Goal: Task Accomplishment & Management: Use online tool/utility

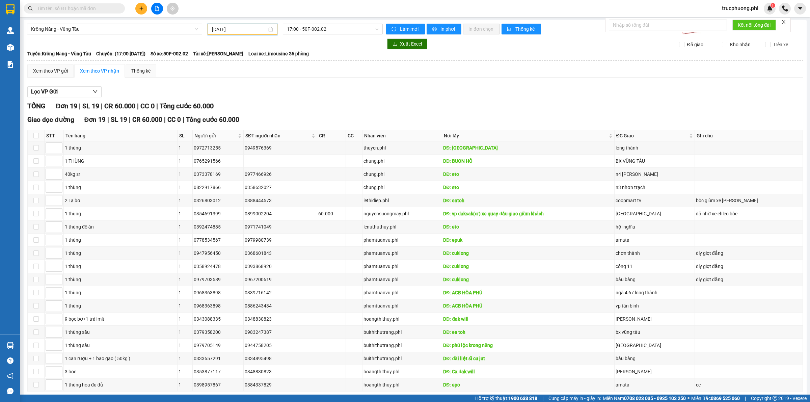
click at [242, 28] on input "[DATE]" at bounding box center [239, 29] width 55 height 7
click at [289, 76] on div "11" at bounding box center [289, 78] width 8 height 8
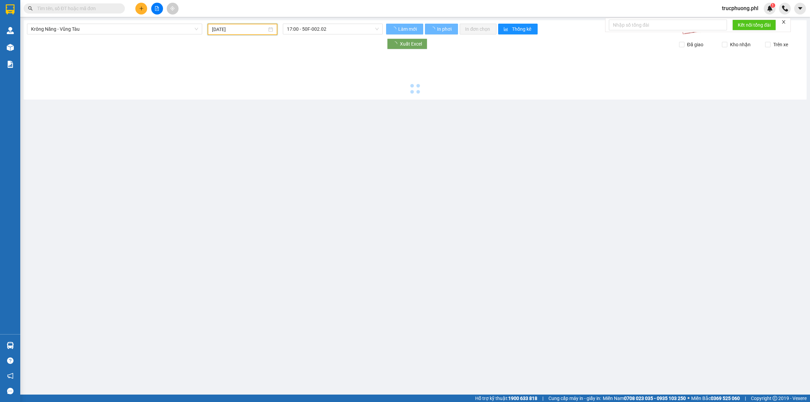
type input "[DATE]"
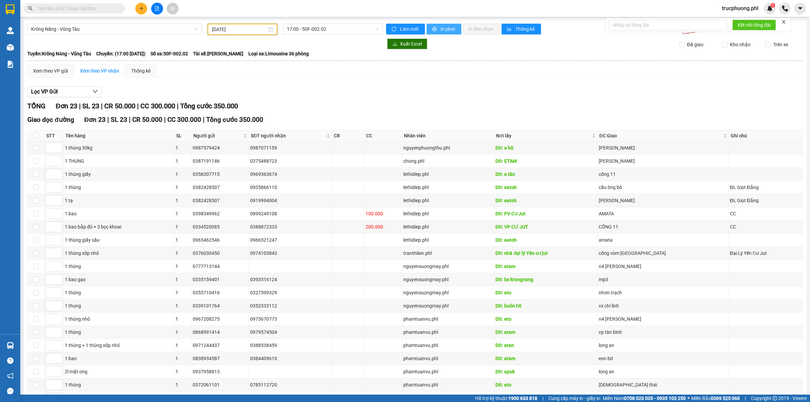
click at [444, 28] on span "In phơi" at bounding box center [448, 28] width 16 height 7
click at [149, 32] on span "Krông Năng - Vũng Tàu" at bounding box center [114, 29] width 167 height 10
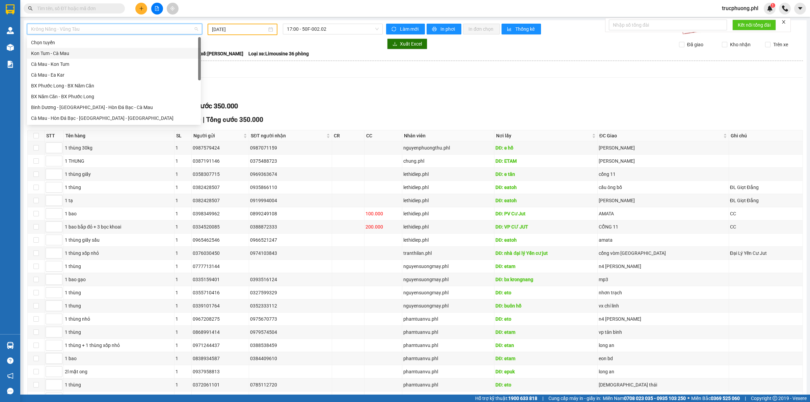
click at [70, 55] on div "Kon Tum - Cà Mau" at bounding box center [114, 53] width 166 height 7
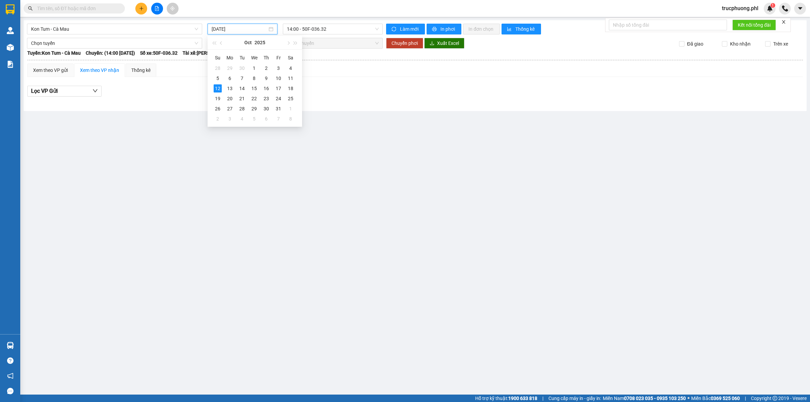
click at [240, 31] on input "[DATE]" at bounding box center [240, 28] width 56 height 7
click at [293, 76] on div "11" at bounding box center [291, 78] width 8 height 8
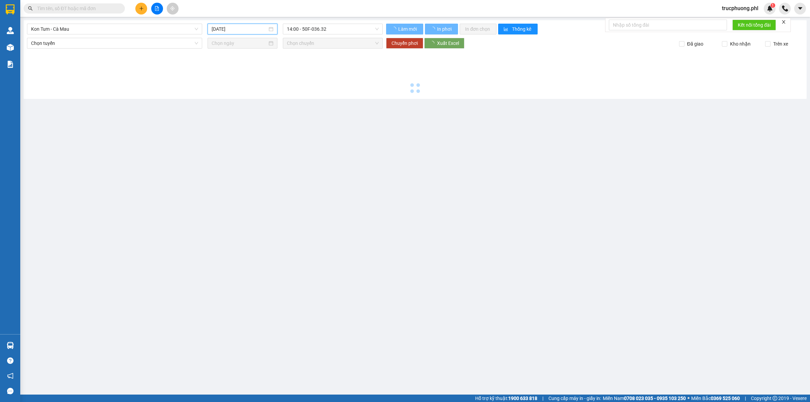
type input "[DATE]"
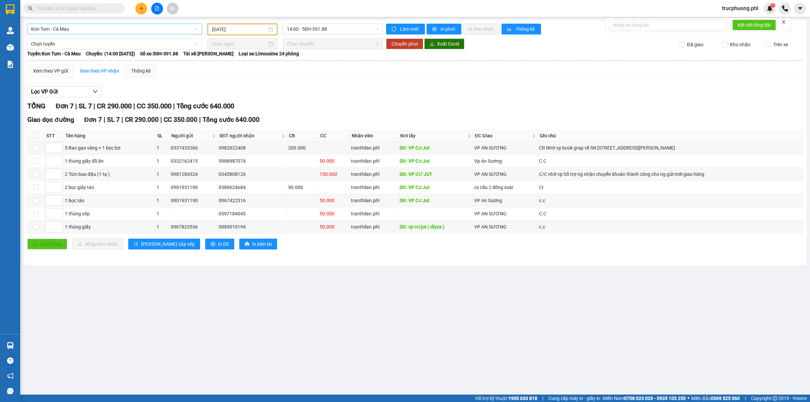
click at [103, 29] on span "Kon Tum - Cà Mau" at bounding box center [114, 29] width 167 height 10
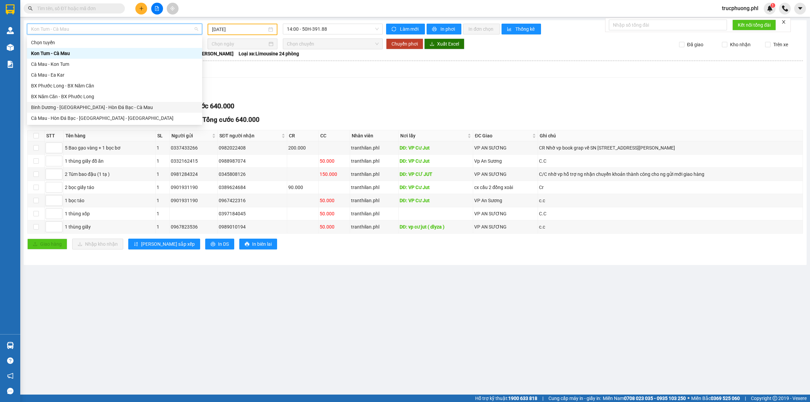
scroll to position [54, 0]
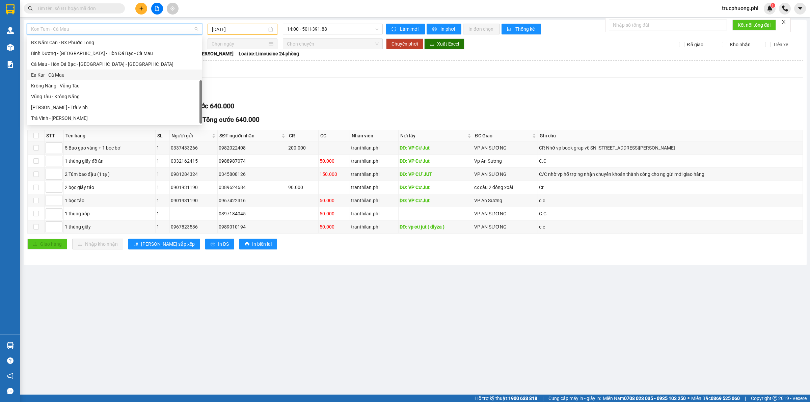
click at [60, 70] on div "Ea Kar - Cà Mau" at bounding box center [114, 75] width 175 height 11
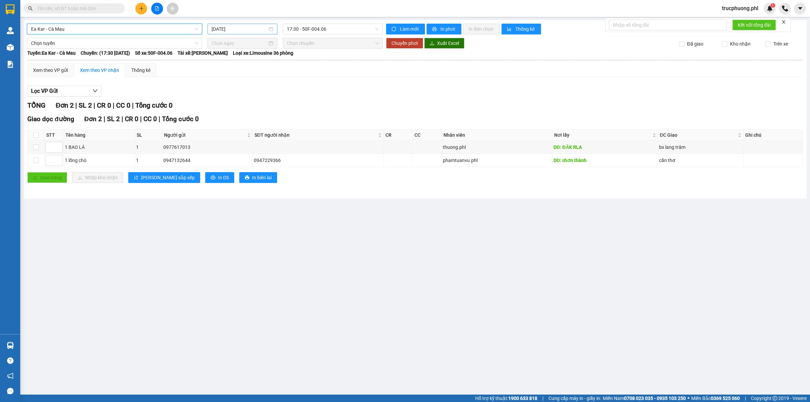
click at [249, 28] on input "[DATE]" at bounding box center [240, 28] width 56 height 7
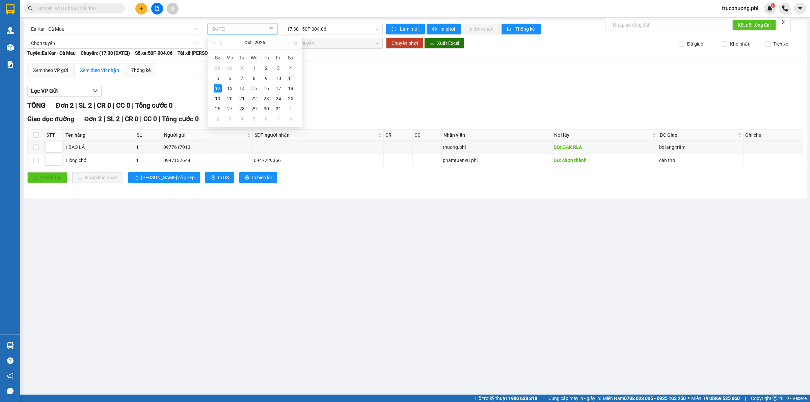
click at [288, 76] on div "11" at bounding box center [291, 78] width 8 height 8
type input "[DATE]"
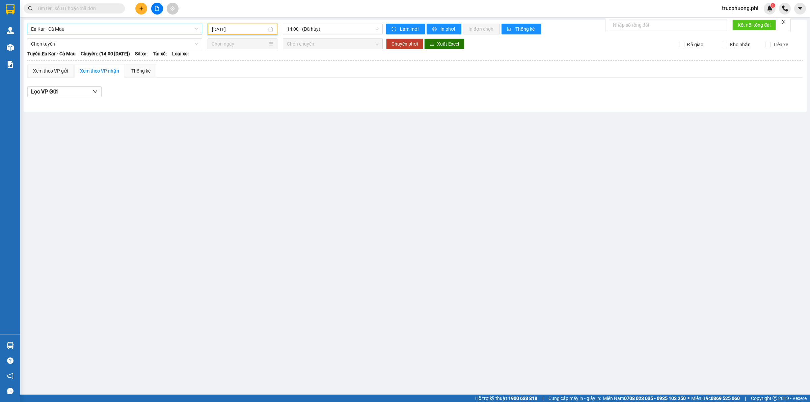
click at [128, 30] on span "Ea Kar - Cà Mau" at bounding box center [114, 29] width 167 height 10
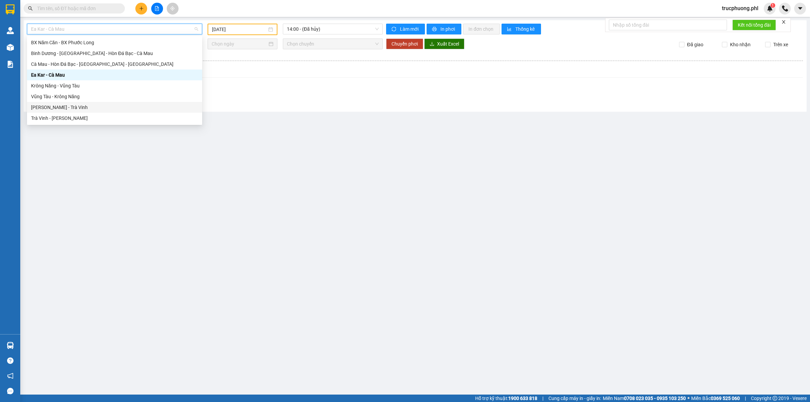
click at [66, 109] on div "[PERSON_NAME] - Trà Vinh" at bounding box center [114, 107] width 167 height 7
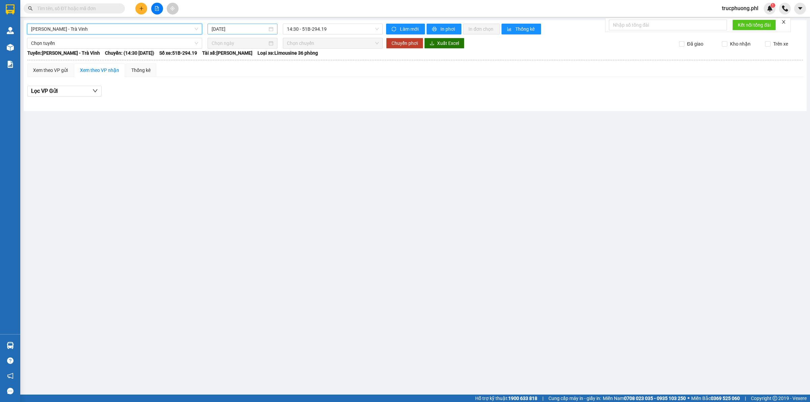
click at [224, 28] on input "[DATE]" at bounding box center [240, 28] width 56 height 7
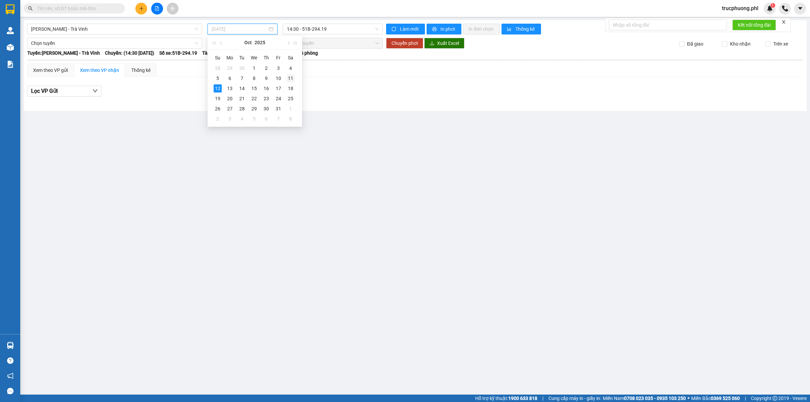
click at [291, 78] on div "11" at bounding box center [291, 78] width 8 height 8
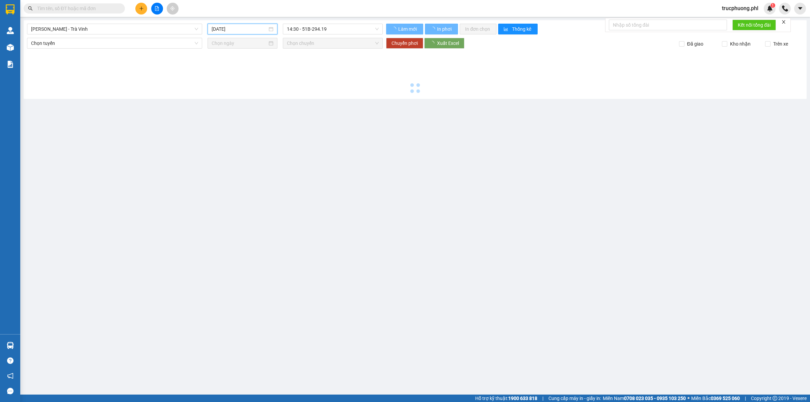
type input "[DATE]"
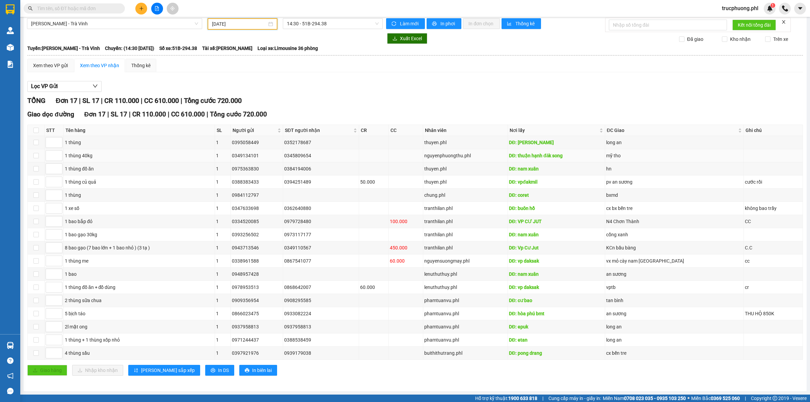
scroll to position [9, 0]
click at [434, 23] on button "In phơi" at bounding box center [444, 23] width 35 height 11
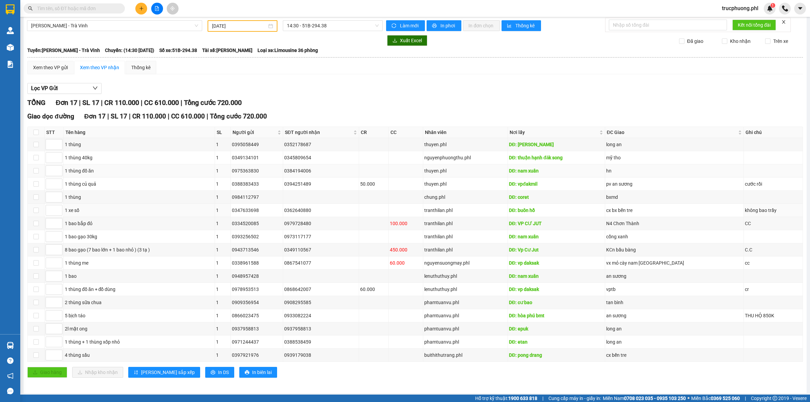
scroll to position [0, 0]
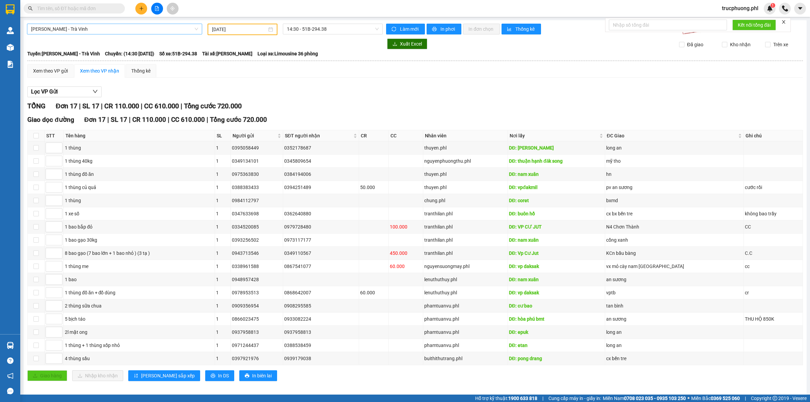
click at [144, 28] on span "[PERSON_NAME] - Trà Vinh" at bounding box center [114, 29] width 167 height 10
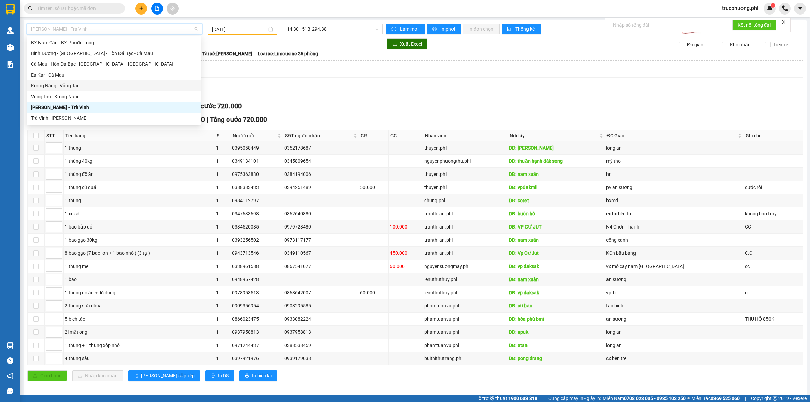
click at [119, 89] on div "Krông Năng - Vũng Tàu" at bounding box center [114, 85] width 174 height 11
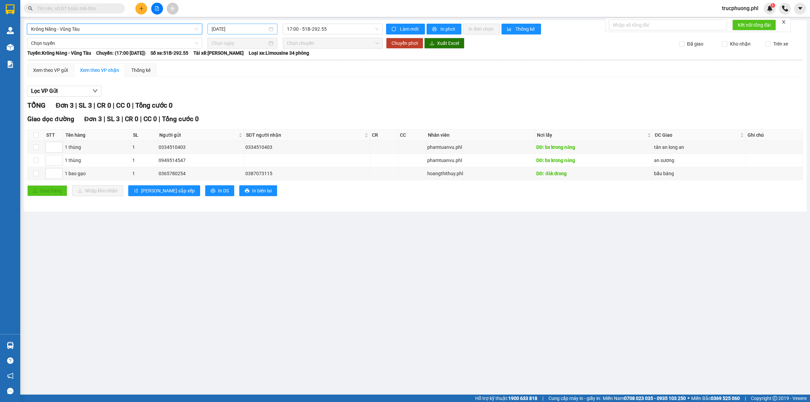
click at [260, 29] on input "[DATE]" at bounding box center [240, 28] width 56 height 7
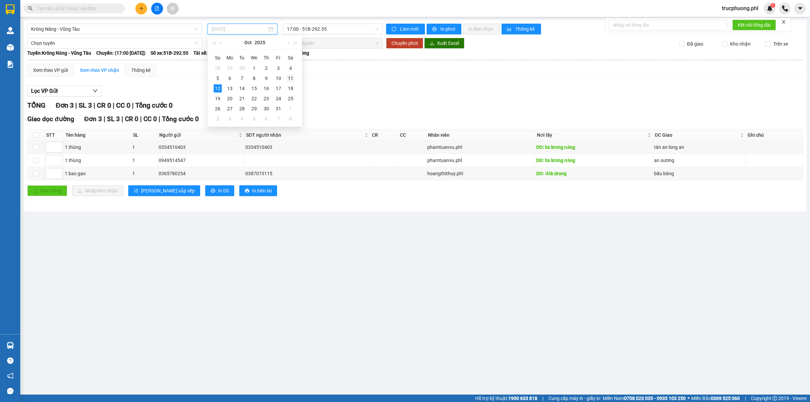
click at [287, 79] on div "11" at bounding box center [291, 78] width 8 height 8
type input "[DATE]"
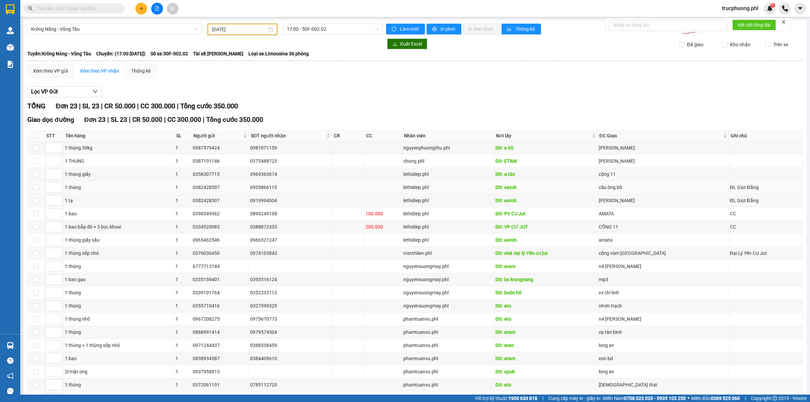
scroll to position [90, 0]
